Goal: Task Accomplishment & Management: Manage account settings

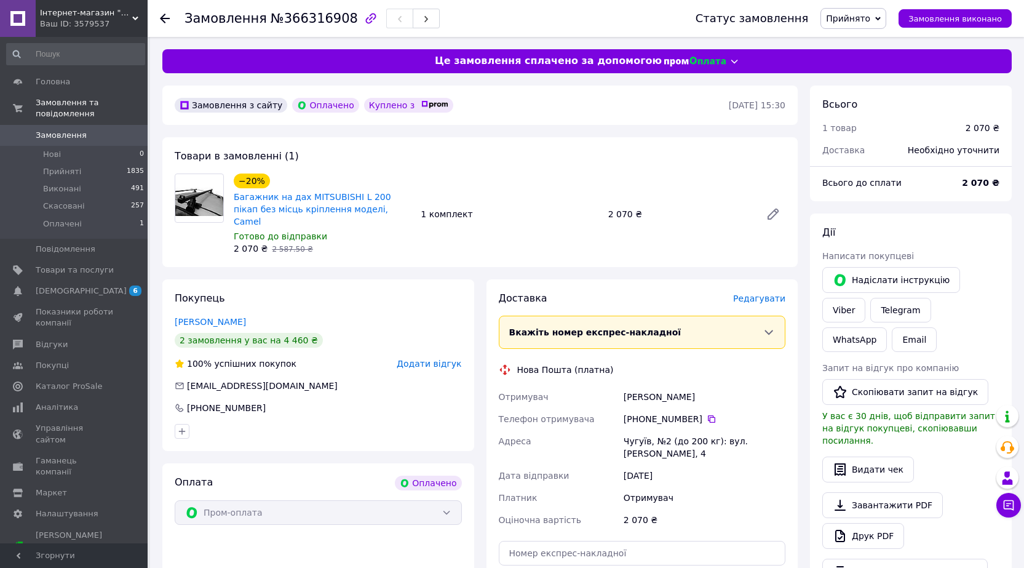
drag, startPoint x: 728, startPoint y: 419, endPoint x: 621, endPoint y: 416, distance: 107.1
click at [621, 408] on div "Сингаївський Микола" at bounding box center [704, 397] width 167 height 22
drag, startPoint x: 706, startPoint y: 439, endPoint x: 642, endPoint y: 441, distance: 64.0
click at [642, 425] on div "[PHONE_NUMBER]" at bounding box center [705, 419] width 162 height 12
copy div "0 96 053 19 28"
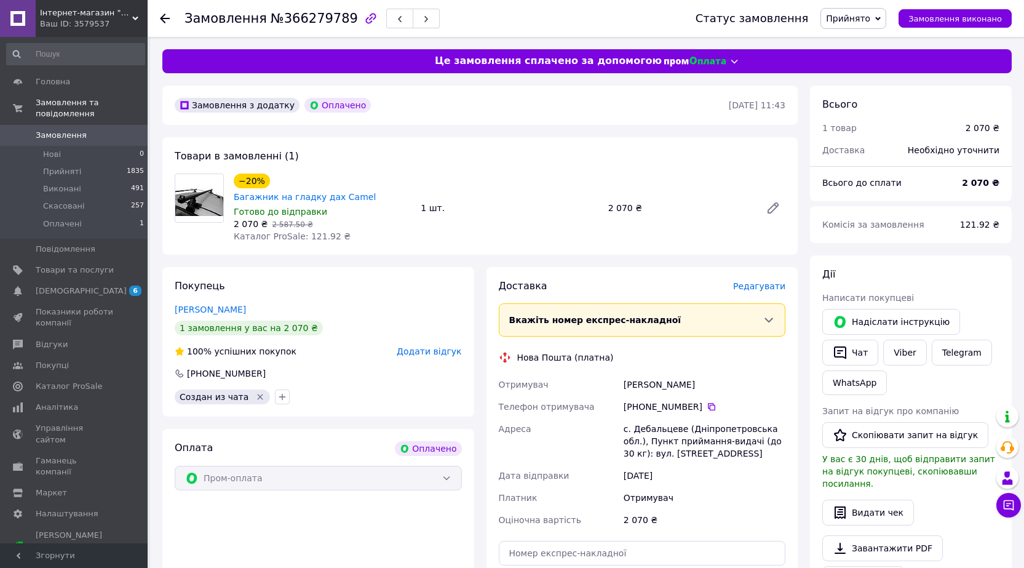
drag, startPoint x: 704, startPoint y: 383, endPoint x: 627, endPoint y: 386, distance: 77.6
click at [627, 386] on div "[PERSON_NAME]" at bounding box center [704, 384] width 167 height 22
copy div "[PERSON_NAME]"
drag, startPoint x: 749, startPoint y: 465, endPoint x: 616, endPoint y: 437, distance: 135.3
click at [616, 437] on div "Отримувач [PERSON_NAME] Телефон отримувача [PHONE_NUMBER]   Адреса с. Дебальцев…" at bounding box center [642, 451] width 292 height 157
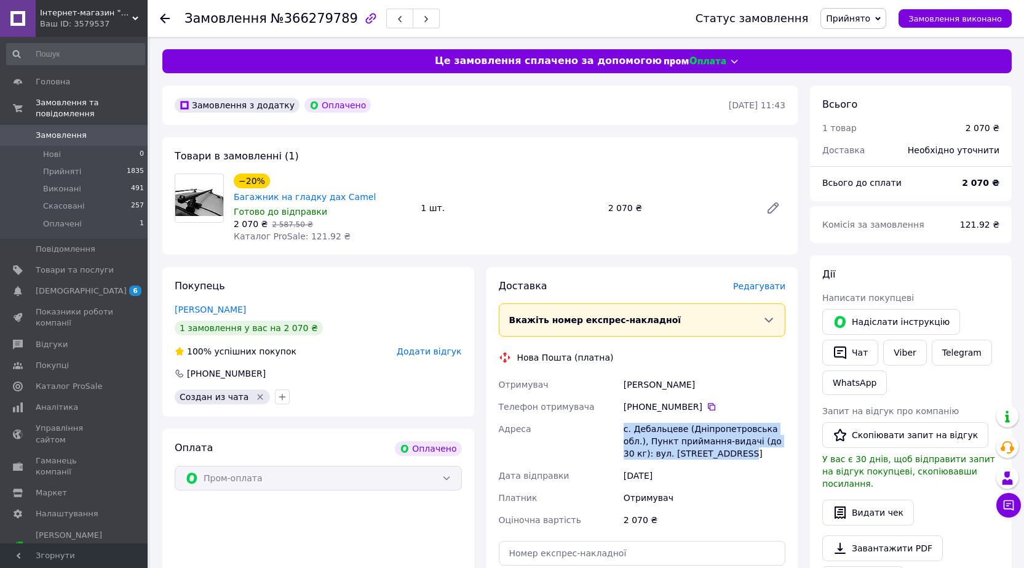
copy div "Адреса с. Дебальцеве (Дніпропетровська обл.), Пункт приймання-видачі (до 30 кг)…"
drag, startPoint x: 703, startPoint y: 411, endPoint x: 642, endPoint y: 408, distance: 60.4
click at [642, 408] on div "[PHONE_NUMBER]" at bounding box center [705, 406] width 162 height 12
copy div "0 63 988 66 18"
